Goal: Task Accomplishment & Management: Complete application form

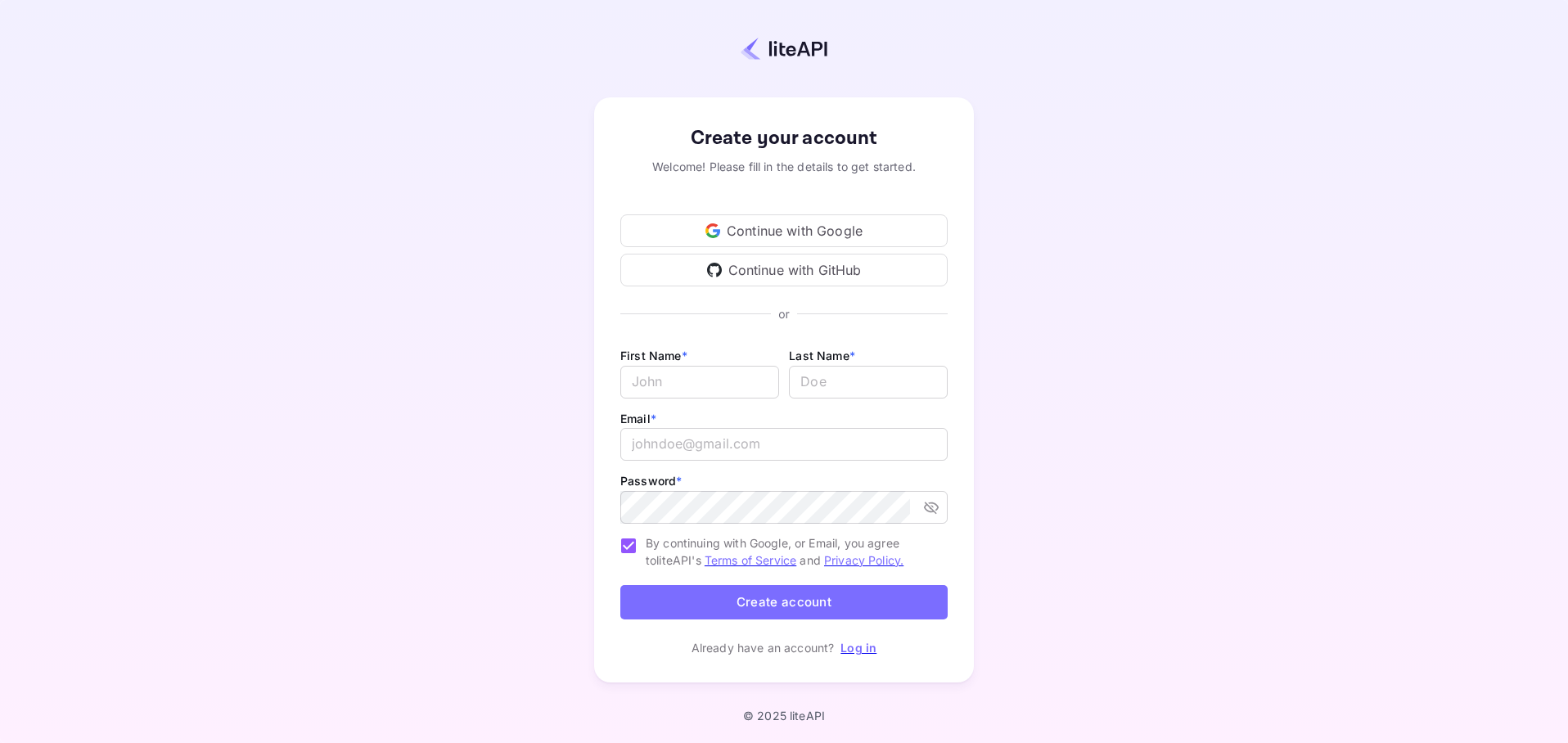
click at [860, 229] on div "Continue with Google" at bounding box center [783, 230] width 327 height 33
click at [856, 232] on div "Continue with Google" at bounding box center [783, 230] width 327 height 33
click at [762, 232] on div "Continue with Google" at bounding box center [783, 230] width 327 height 33
